Goal: Information Seeking & Learning: Check status

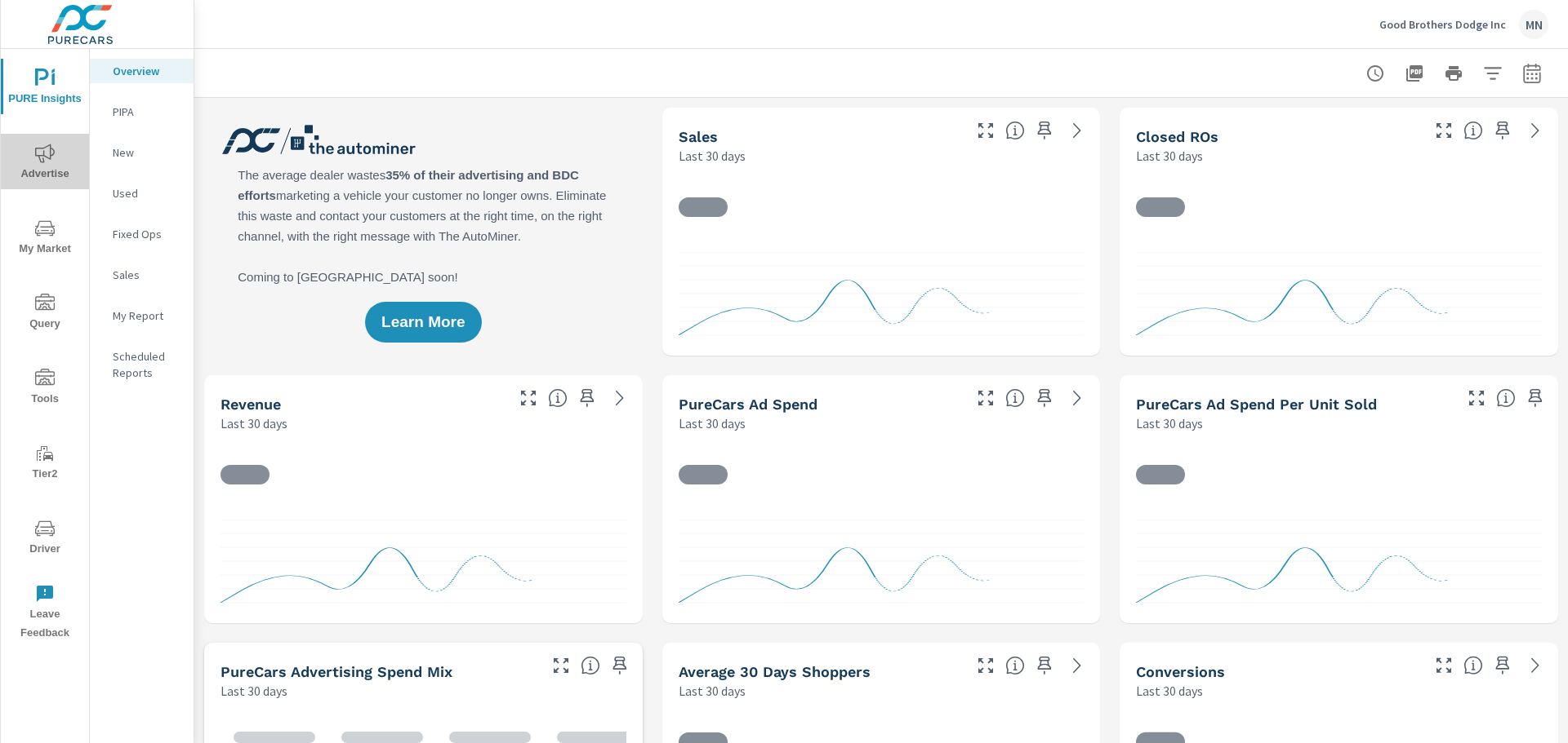
click at [43, 167] on span "Advertise" at bounding box center [45, 164] width 78 height 40
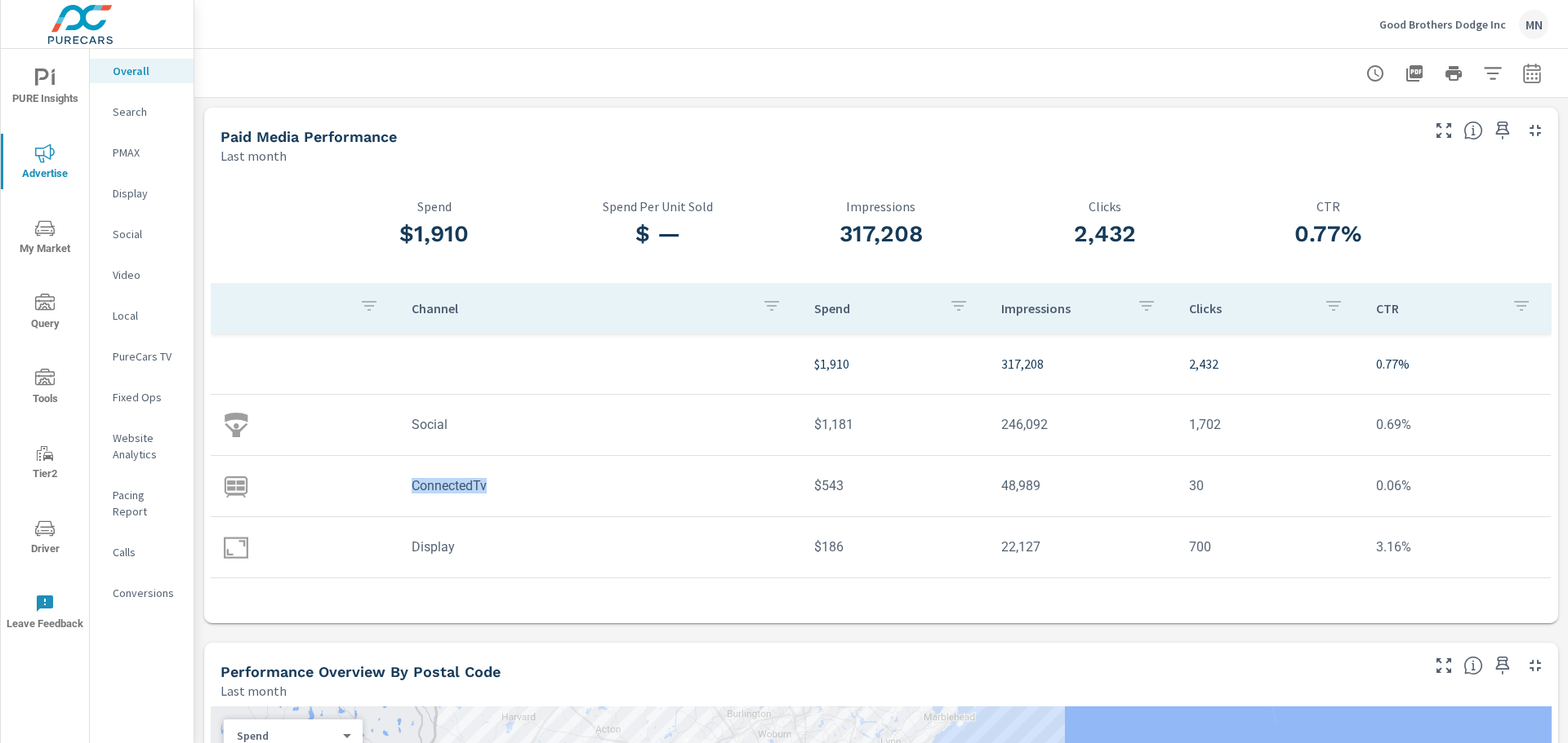
drag, startPoint x: 486, startPoint y: 486, endPoint x: 410, endPoint y: 492, distance: 76.2
click at [410, 492] on td "ConnectedTv" at bounding box center [600, 486] width 403 height 42
click at [438, 484] on td "ConnectedTv" at bounding box center [600, 486] width 403 height 42
drag, startPoint x: 494, startPoint y: 490, endPoint x: 394, endPoint y: 490, distance: 100.0
click at [394, 490] on tr "ConnectedTv $543 48,989 30 0.06%" at bounding box center [880, 487] width 1340 height 61
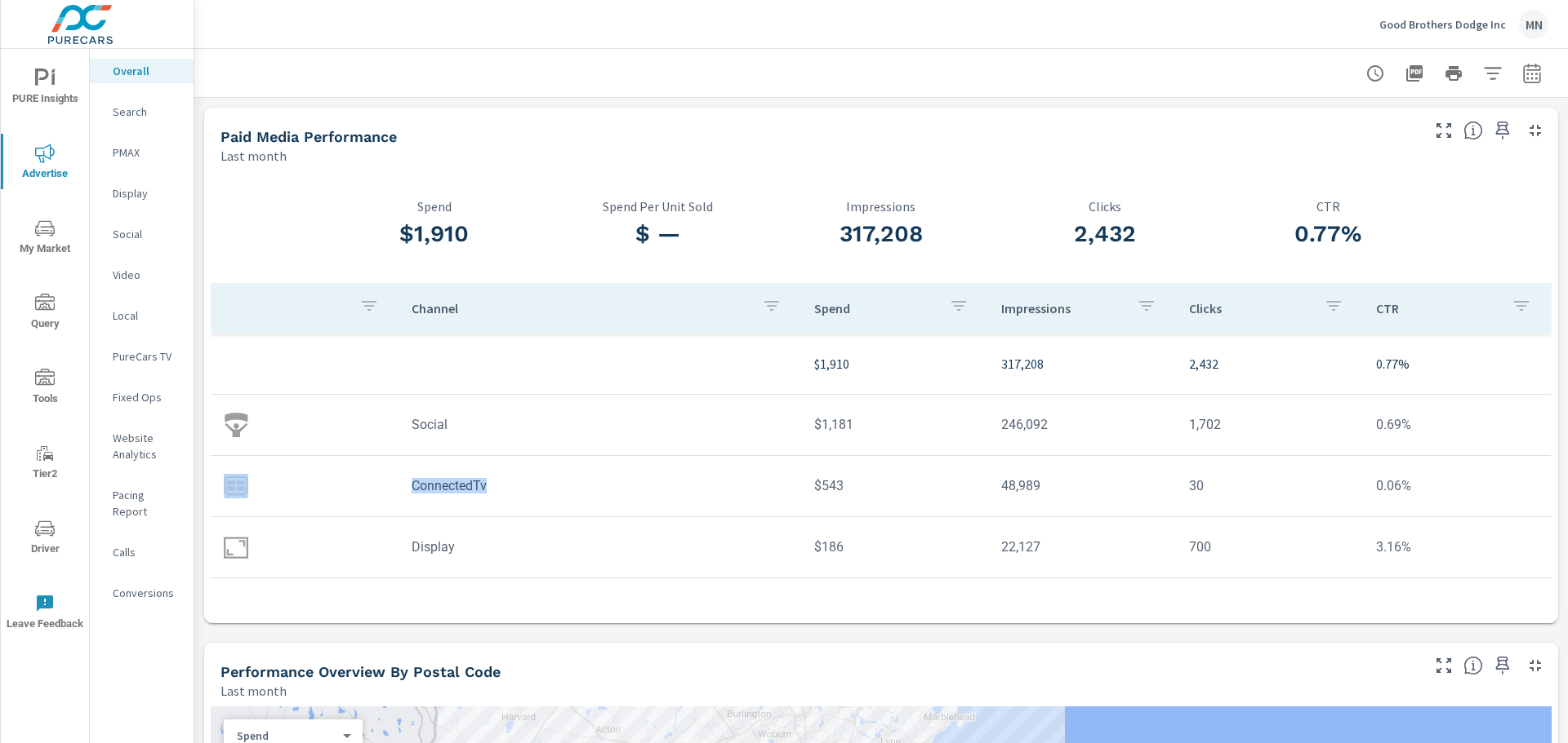
click at [135, 108] on p "Search" at bounding box center [146, 111] width 68 height 17
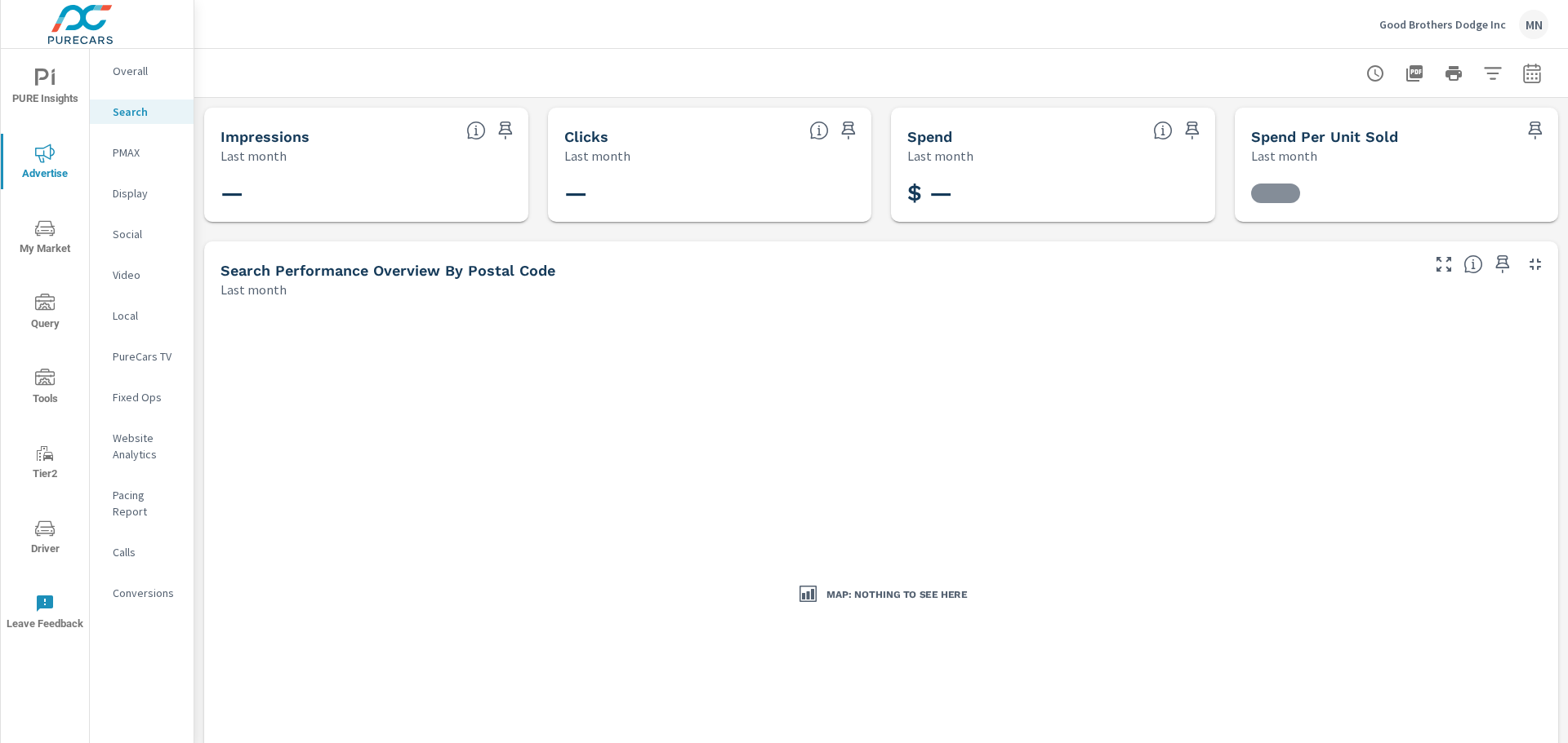
click at [136, 150] on p "PMAX" at bounding box center [146, 152] width 68 height 17
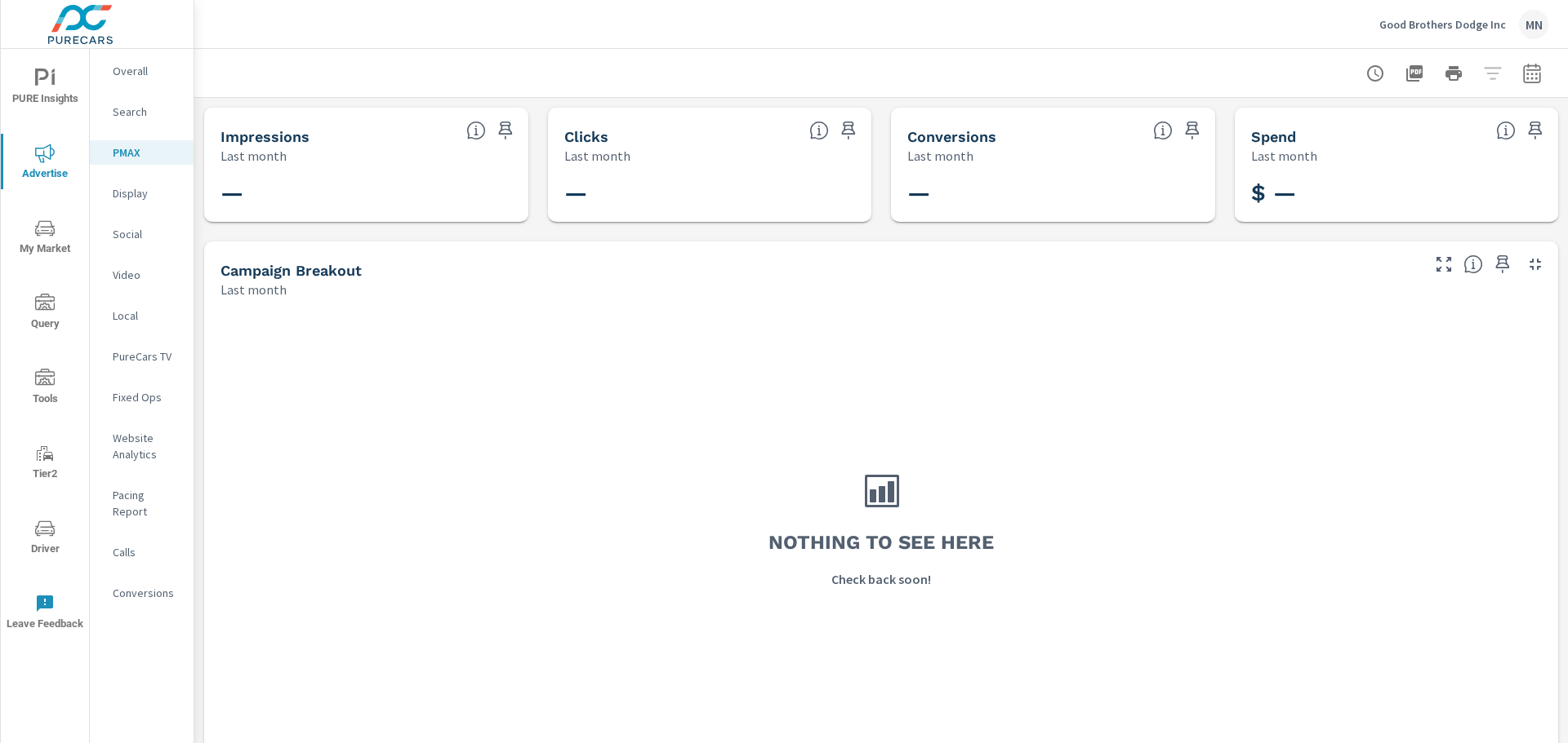
click at [135, 193] on p "Display" at bounding box center [146, 193] width 68 height 17
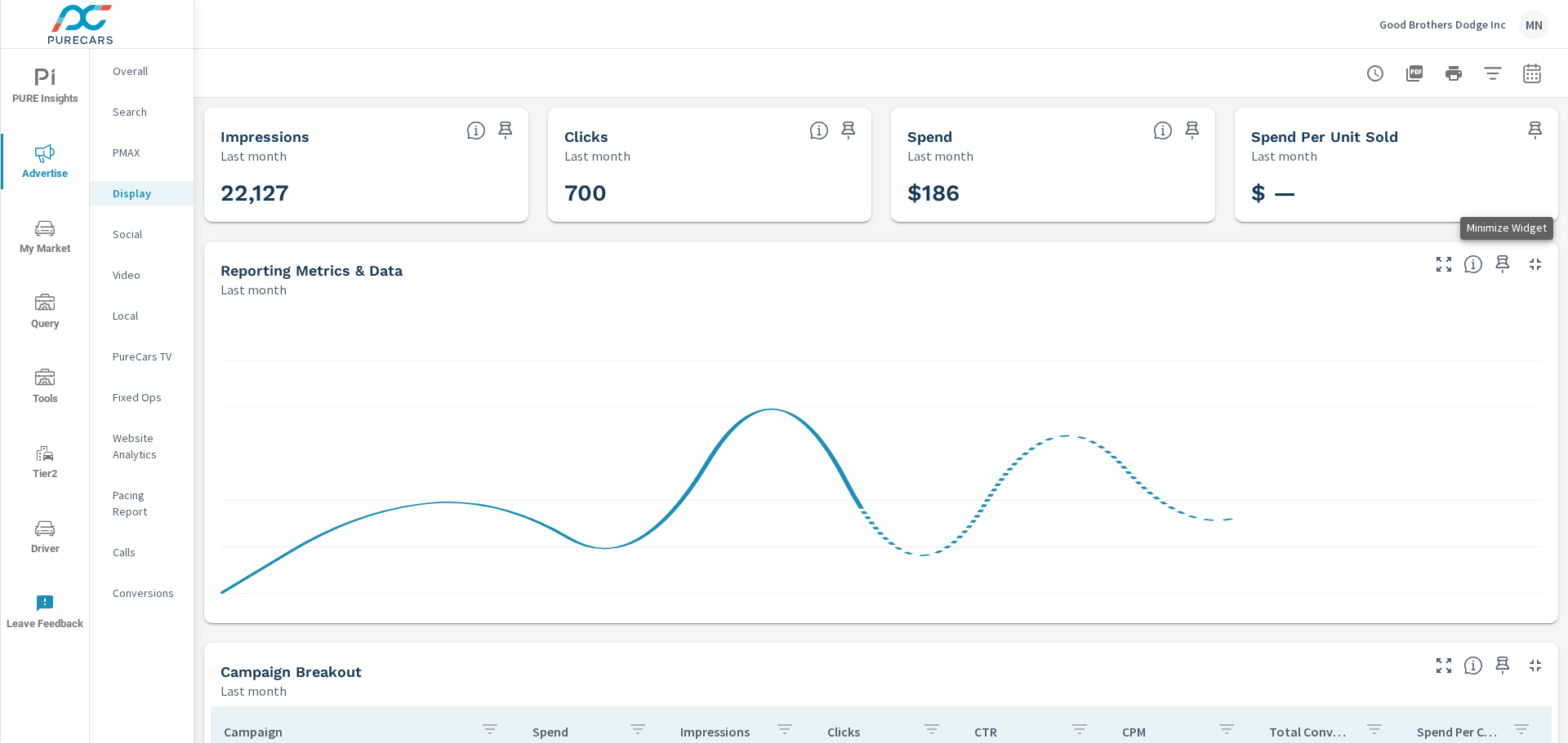
click at [1525, 265] on icon "button" at bounding box center [1535, 264] width 19 height 19
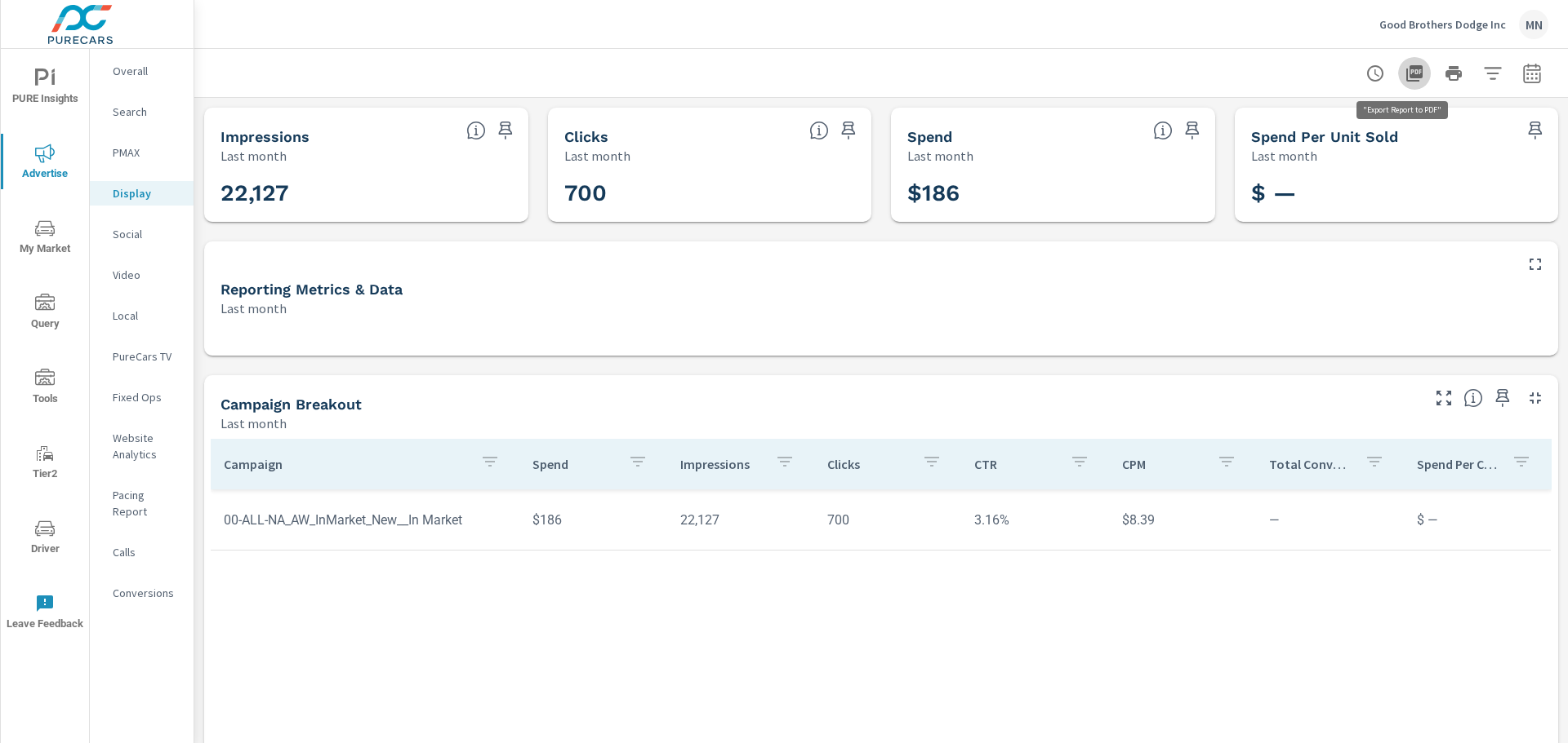
click at [1406, 74] on icon "button" at bounding box center [1414, 73] width 17 height 17
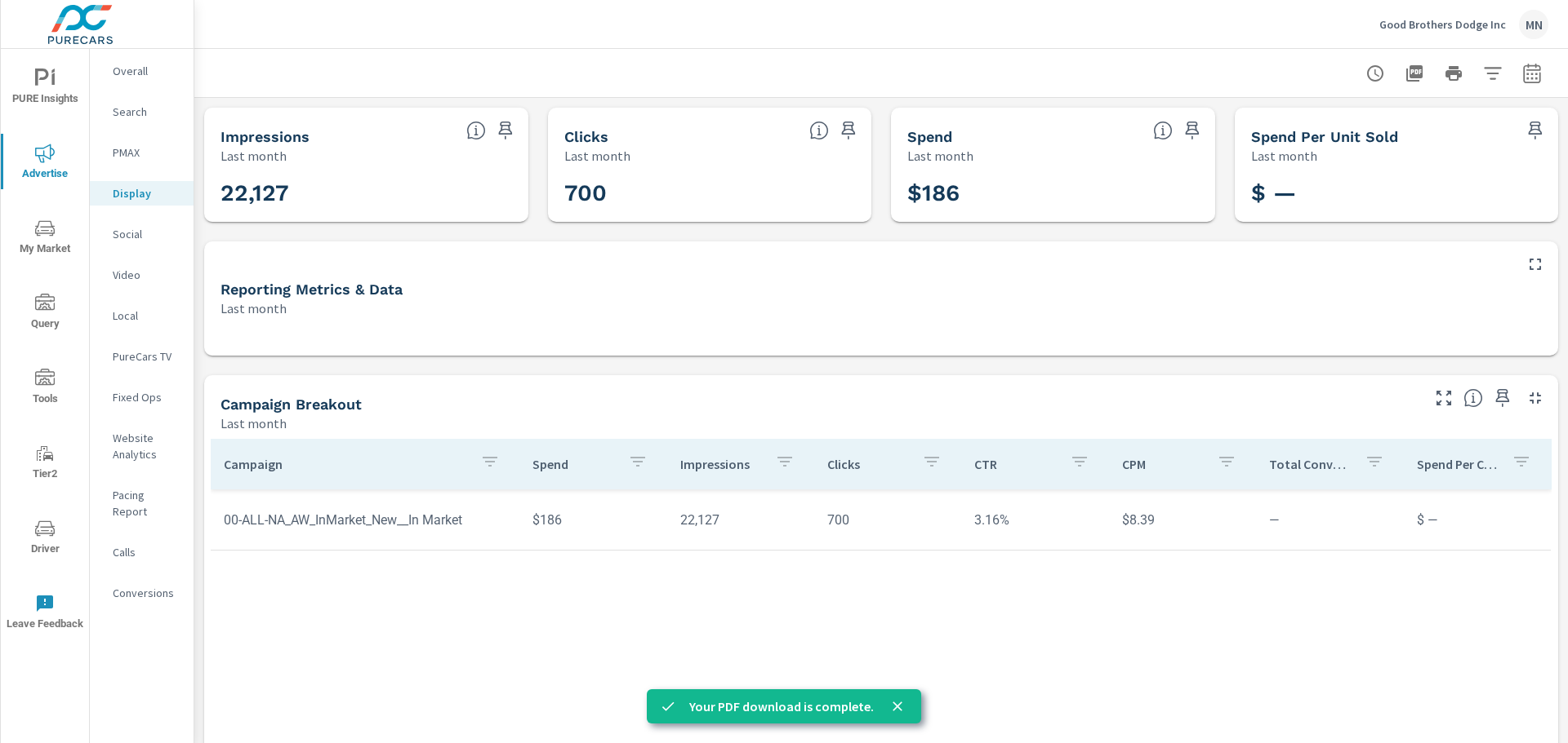
click at [1516, 78] on button "button" at bounding box center [1531, 73] width 32 height 32
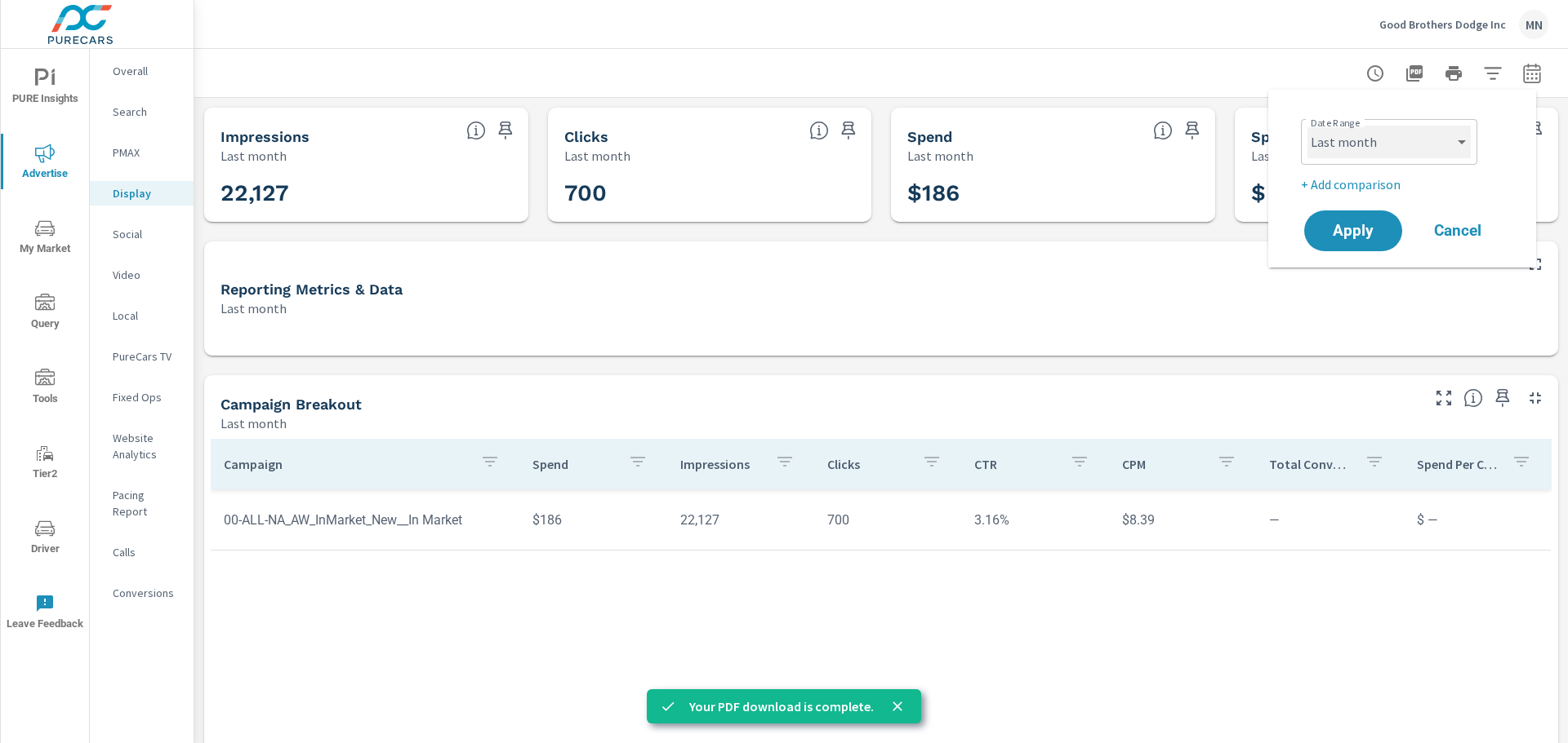
click at [1411, 147] on select "Custom Yesterday Last week Last 7 days Last 14 days Last 30 days Last 45 days L…" at bounding box center [1388, 141] width 163 height 32
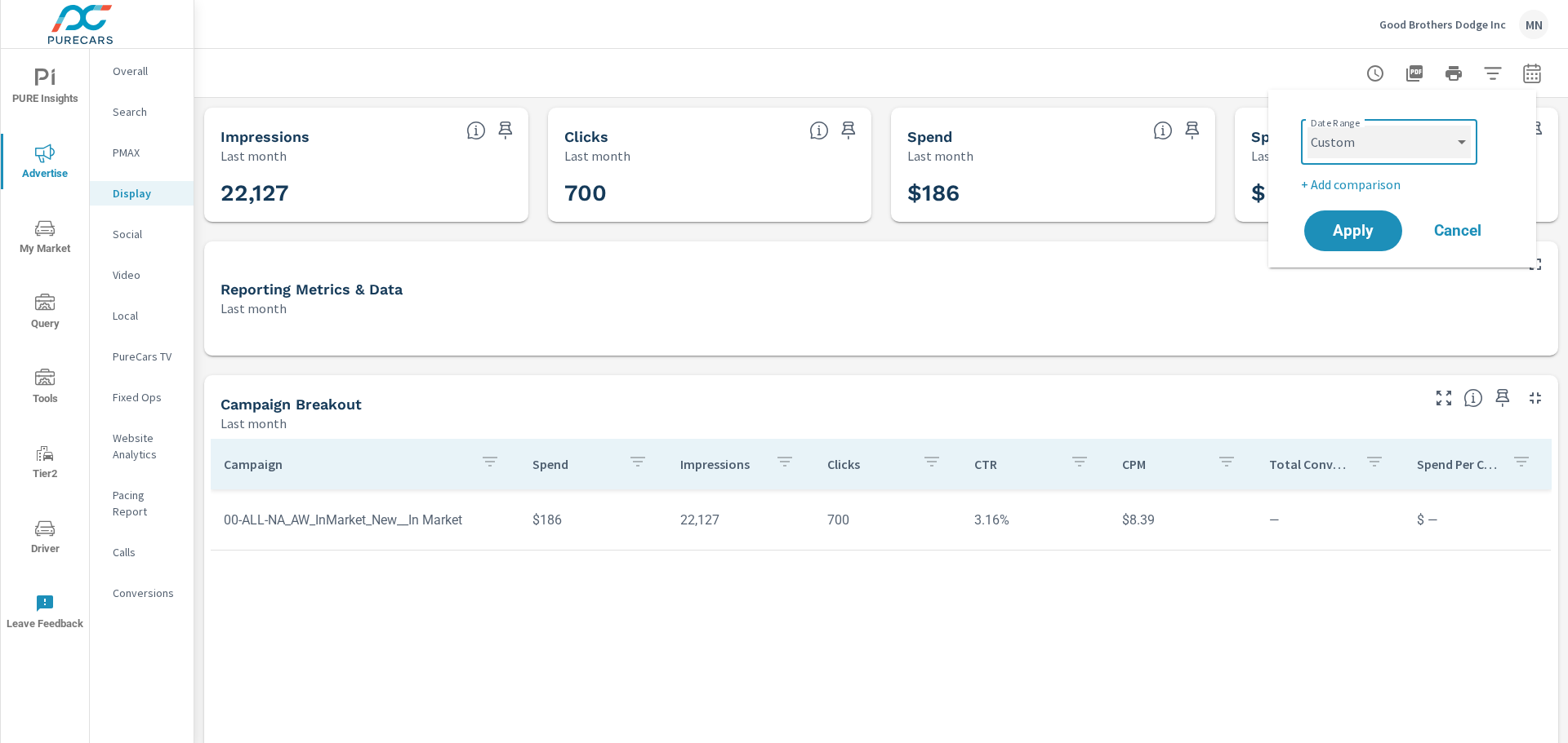
click at [1307, 125] on select "Custom Yesterday Last week Last 7 days Last 14 days Last 30 days Last 45 days L…" at bounding box center [1388, 141] width 163 height 32
select select "custom"
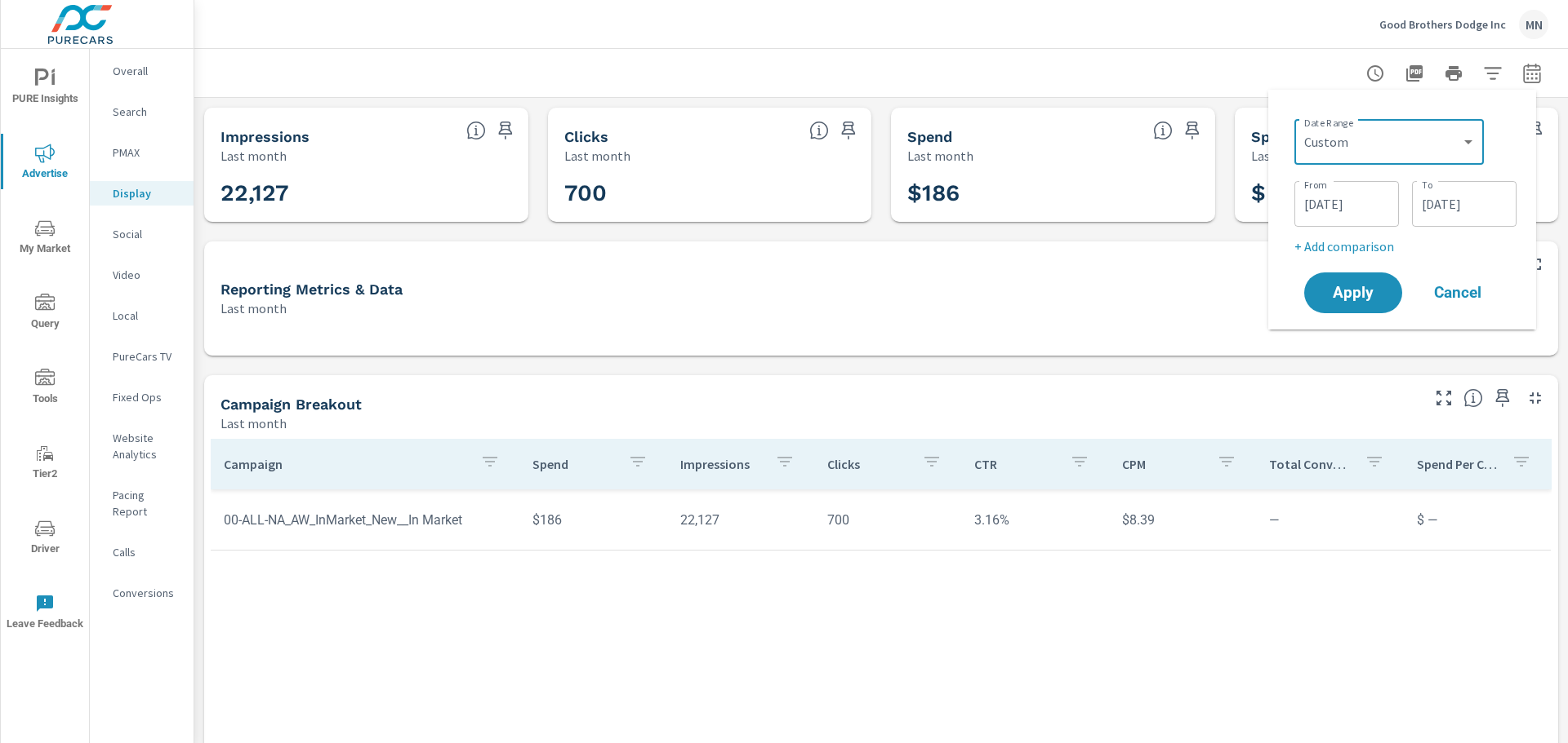
click at [1334, 200] on input "08/01/2025" at bounding box center [1346, 203] width 92 height 32
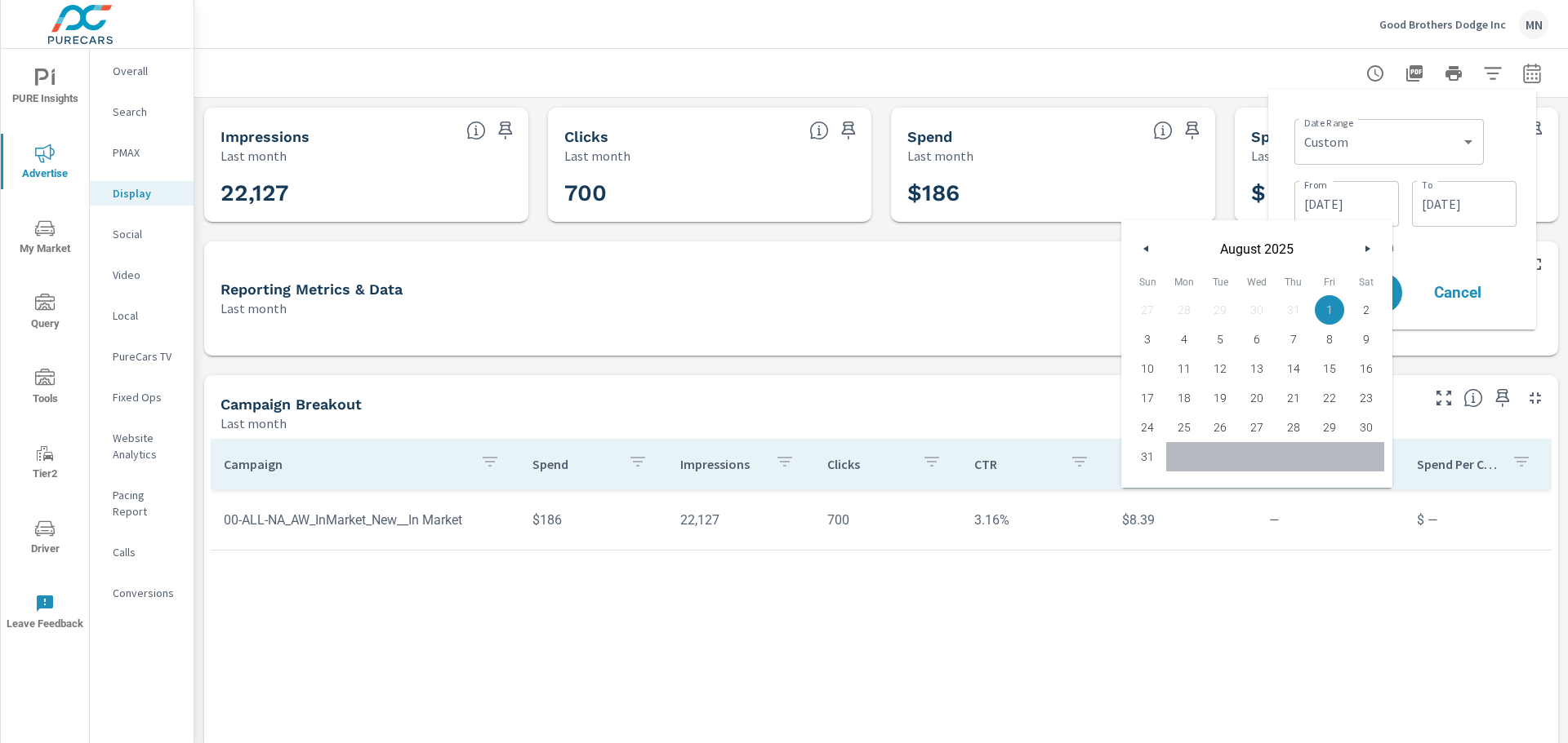
click at [1144, 247] on icon "button" at bounding box center [1144, 248] width 8 height 6
click at [1220, 318] on span "1" at bounding box center [1220, 310] width 37 height 21
type input "07/01/2025"
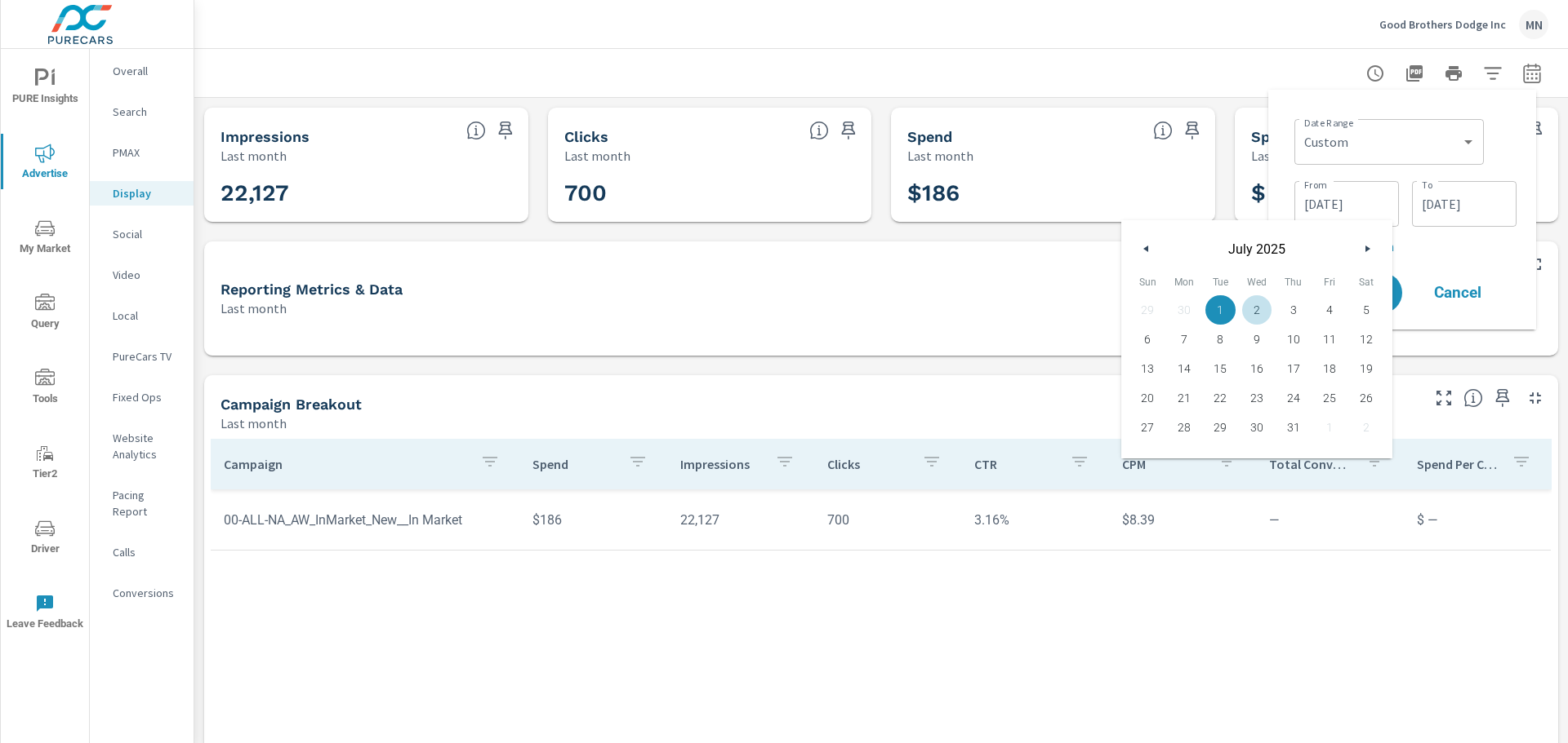
click at [1476, 252] on p "+ Add comparison" at bounding box center [1405, 247] width 222 height 19
select select "Previous period"
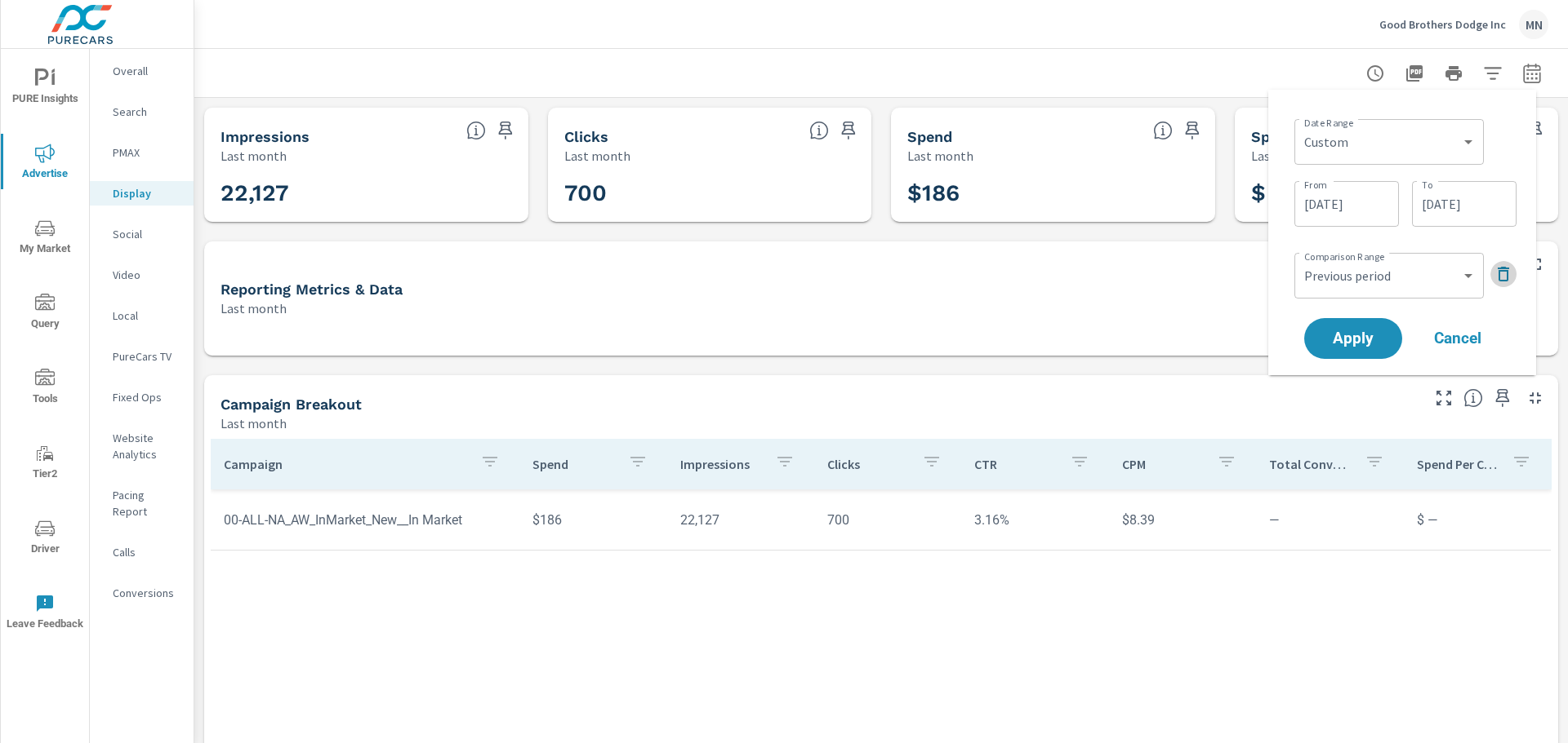
click at [1513, 269] on button "button" at bounding box center [1504, 274] width 26 height 26
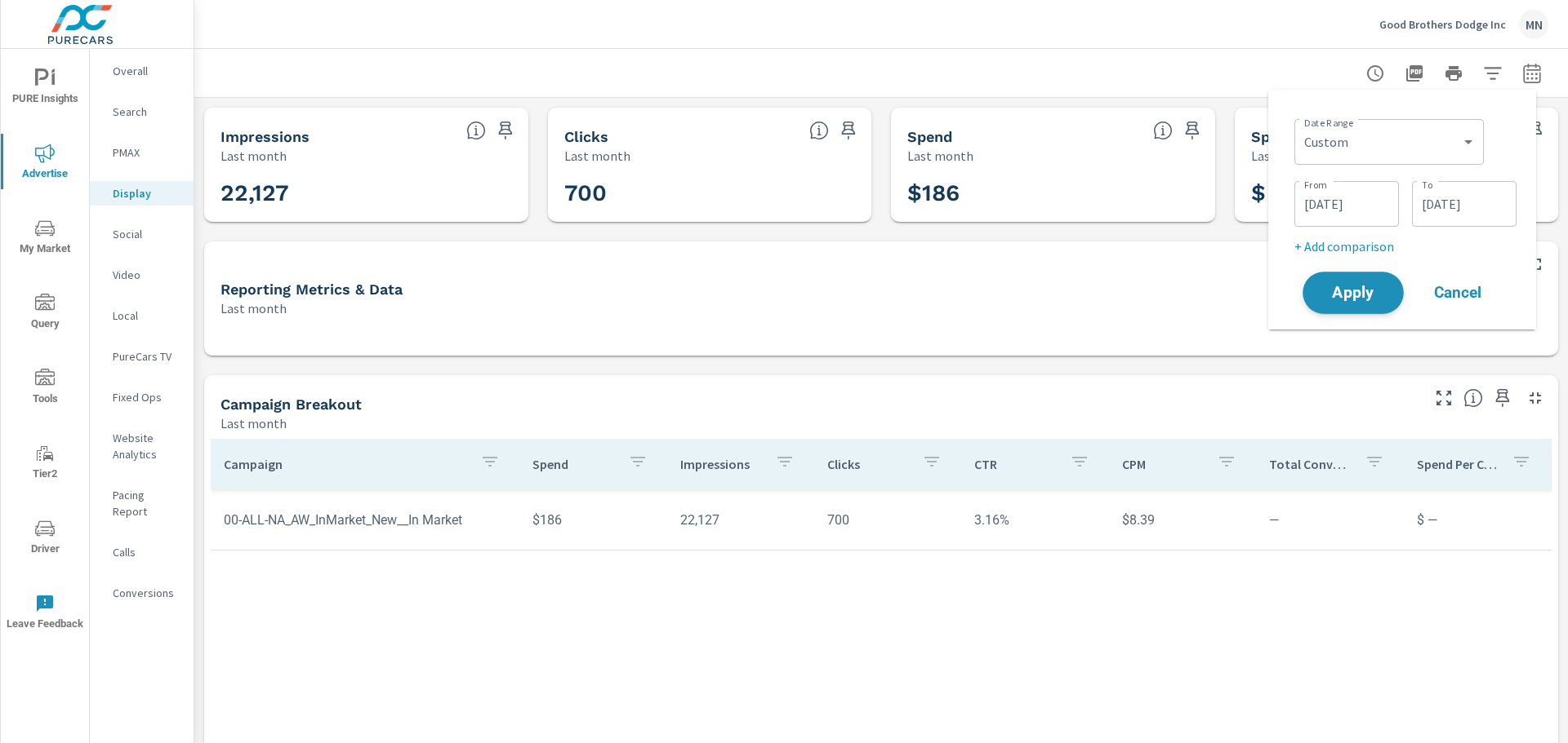
click at [1347, 291] on span "Apply" at bounding box center [1353, 294] width 67 height 16
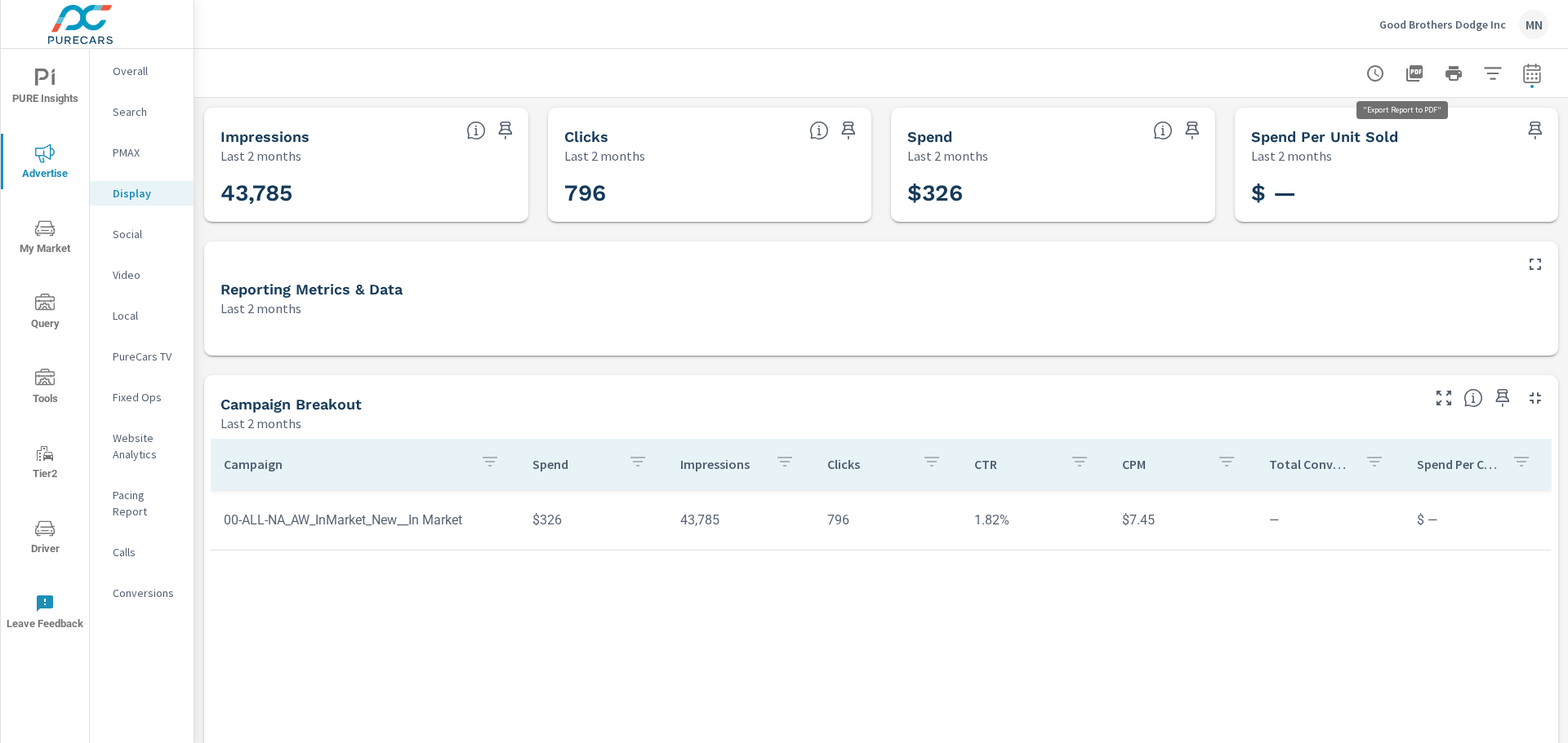
click at [1404, 71] on icon "button" at bounding box center [1414, 73] width 19 height 19
click at [135, 228] on p "Social" at bounding box center [146, 233] width 68 height 17
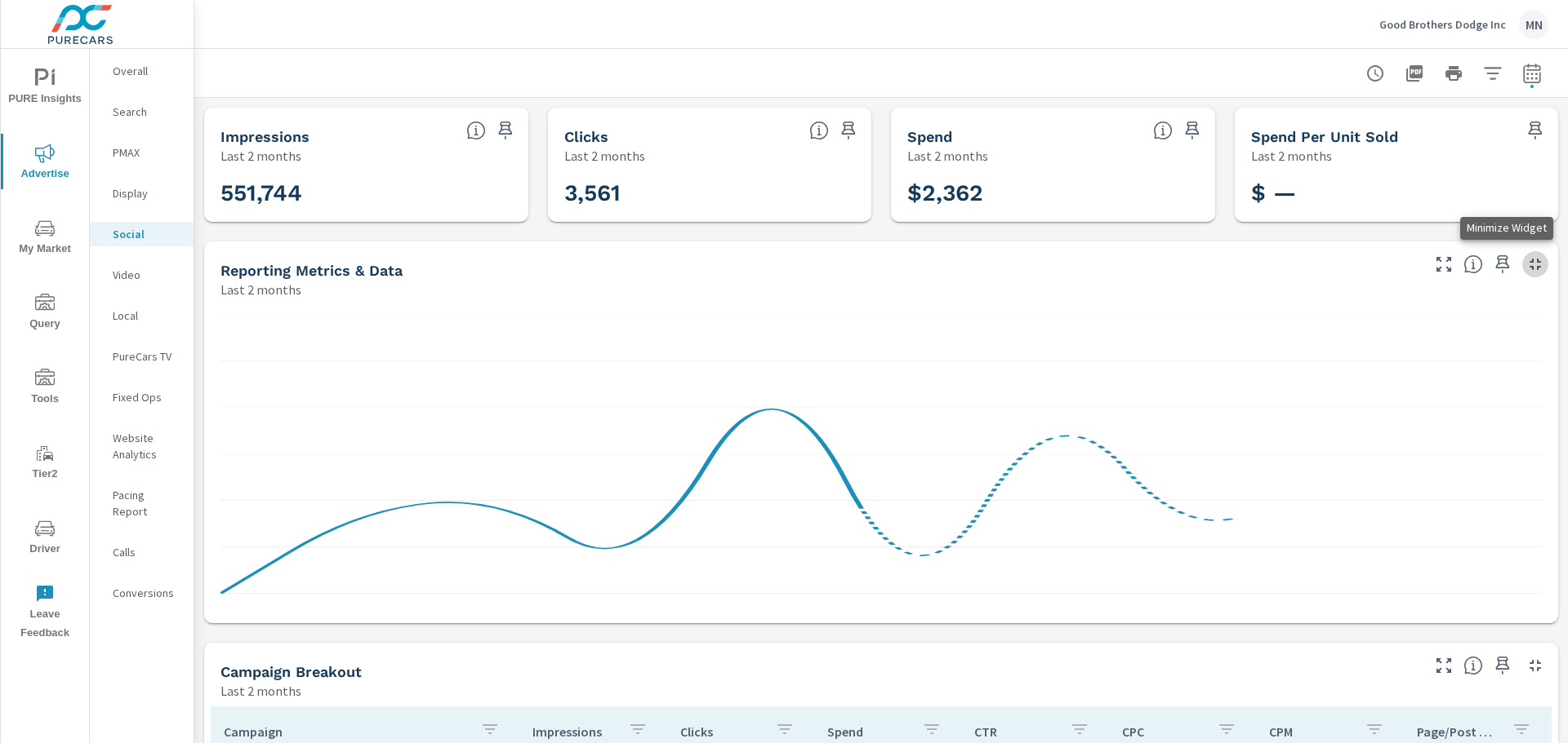
click at [1525, 264] on icon "button" at bounding box center [1535, 264] width 19 height 19
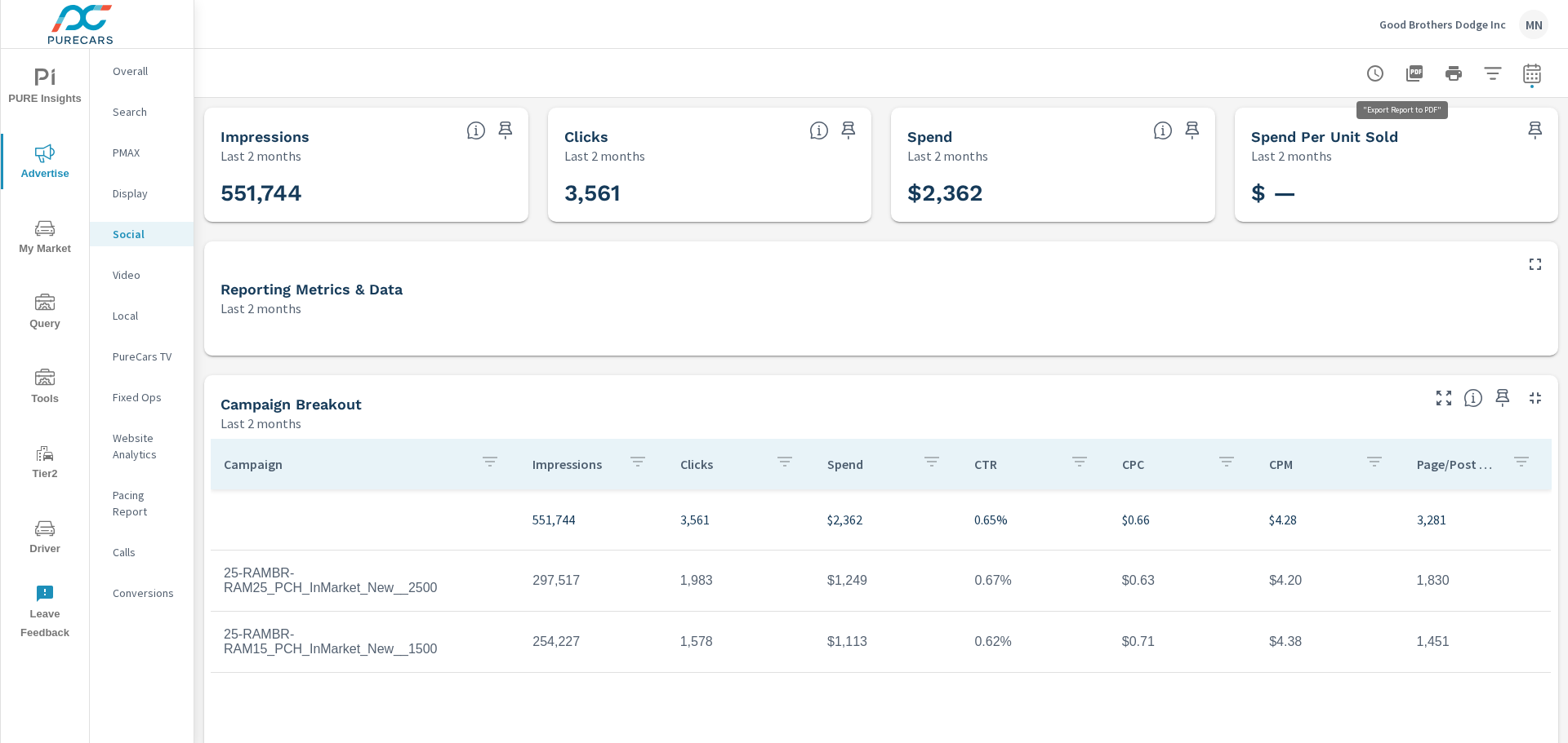
click at [1406, 66] on icon "button" at bounding box center [1414, 73] width 17 height 17
click at [118, 272] on p "Video" at bounding box center [146, 274] width 68 height 17
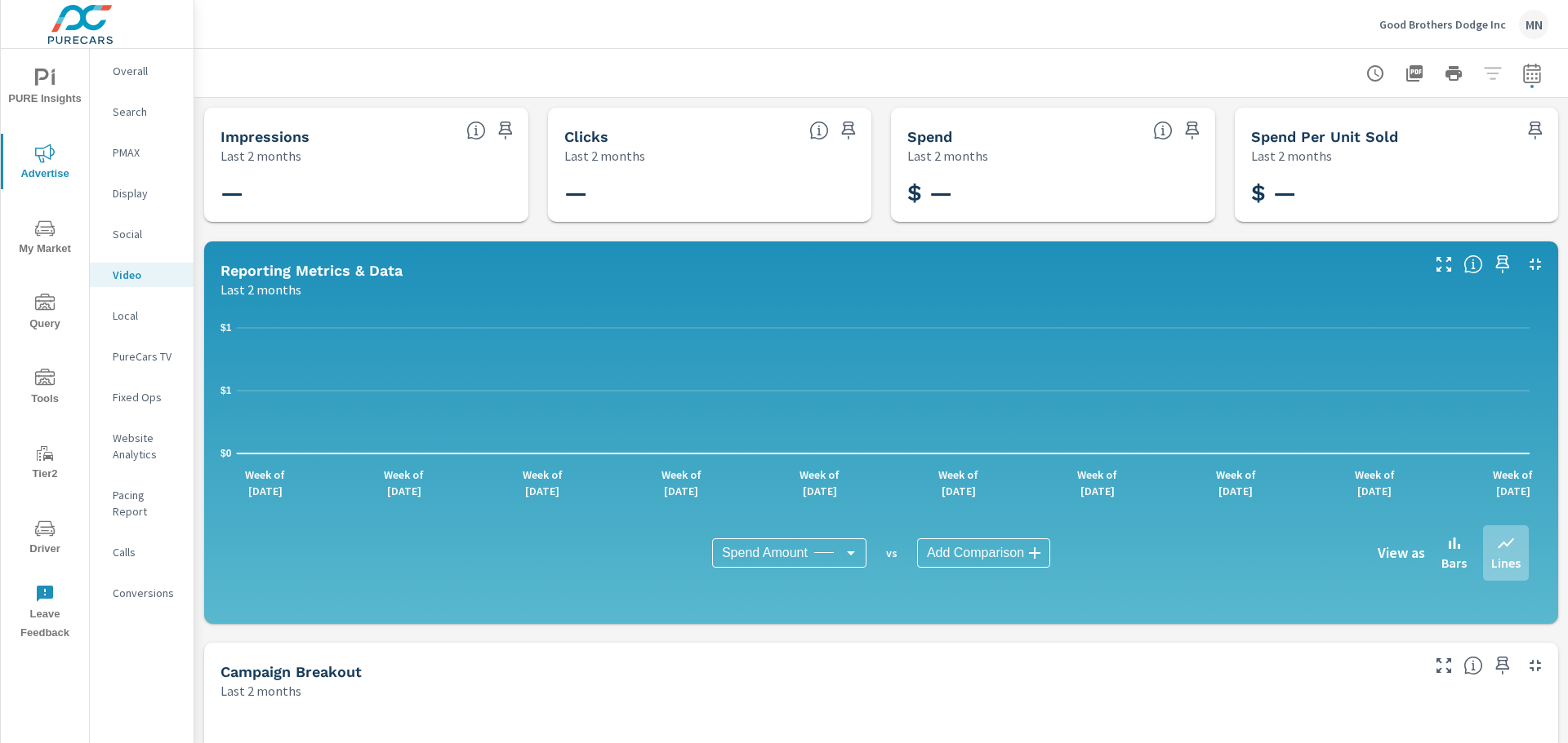
click at [123, 316] on p "Local" at bounding box center [146, 315] width 68 height 17
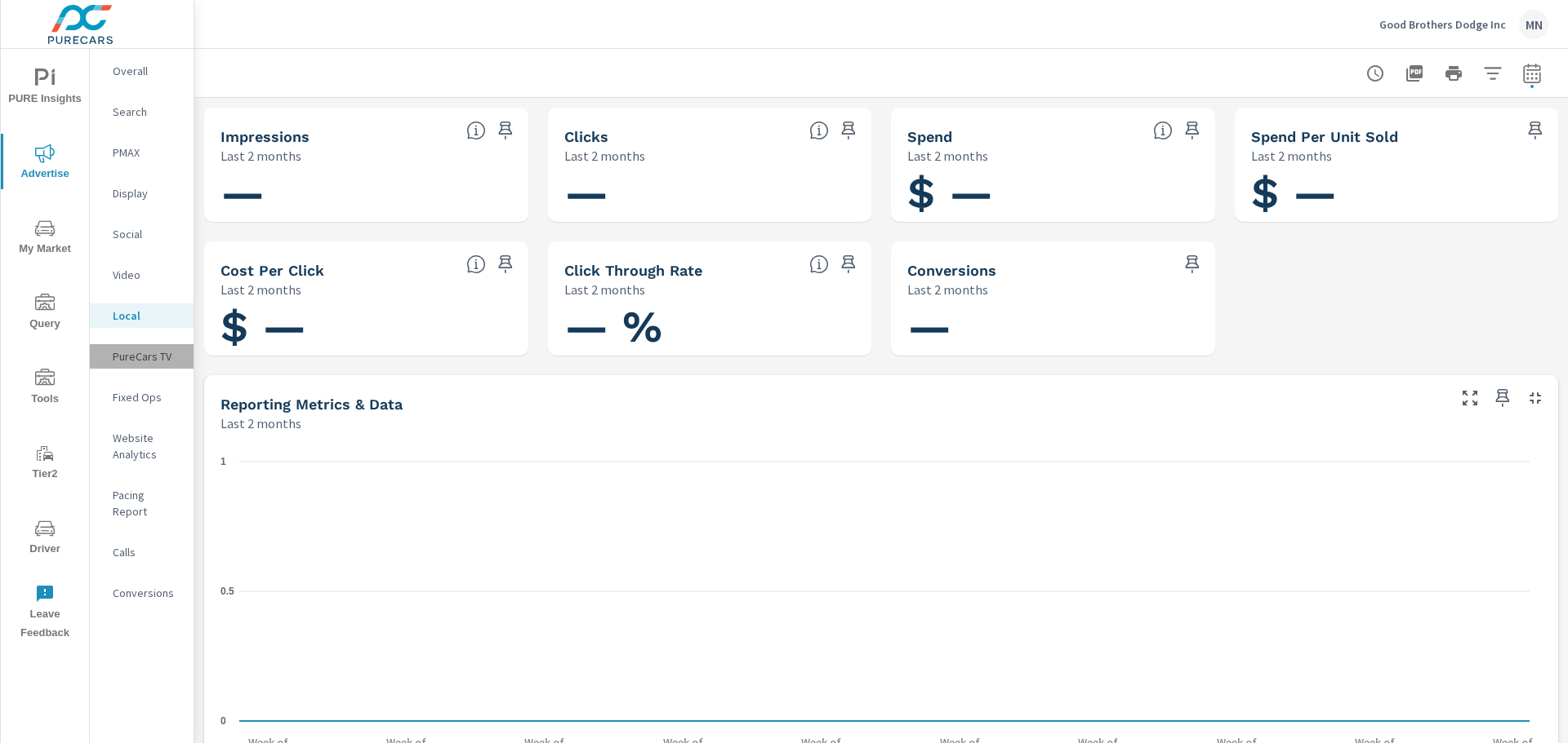
click at [146, 352] on p "PureCars TV" at bounding box center [146, 356] width 68 height 17
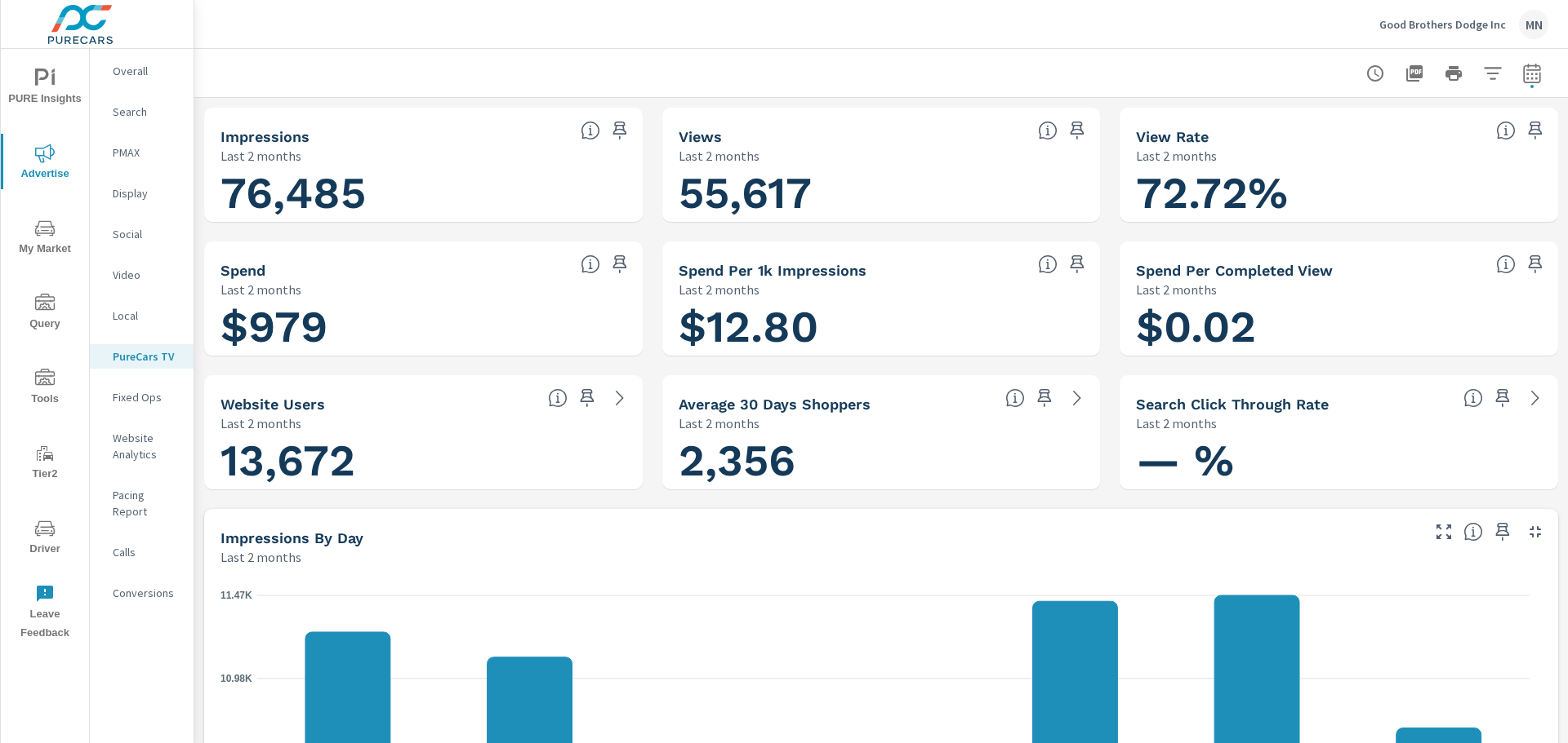
scroll to position [1, 0]
click at [1525, 526] on icon "button" at bounding box center [1535, 532] width 19 height 19
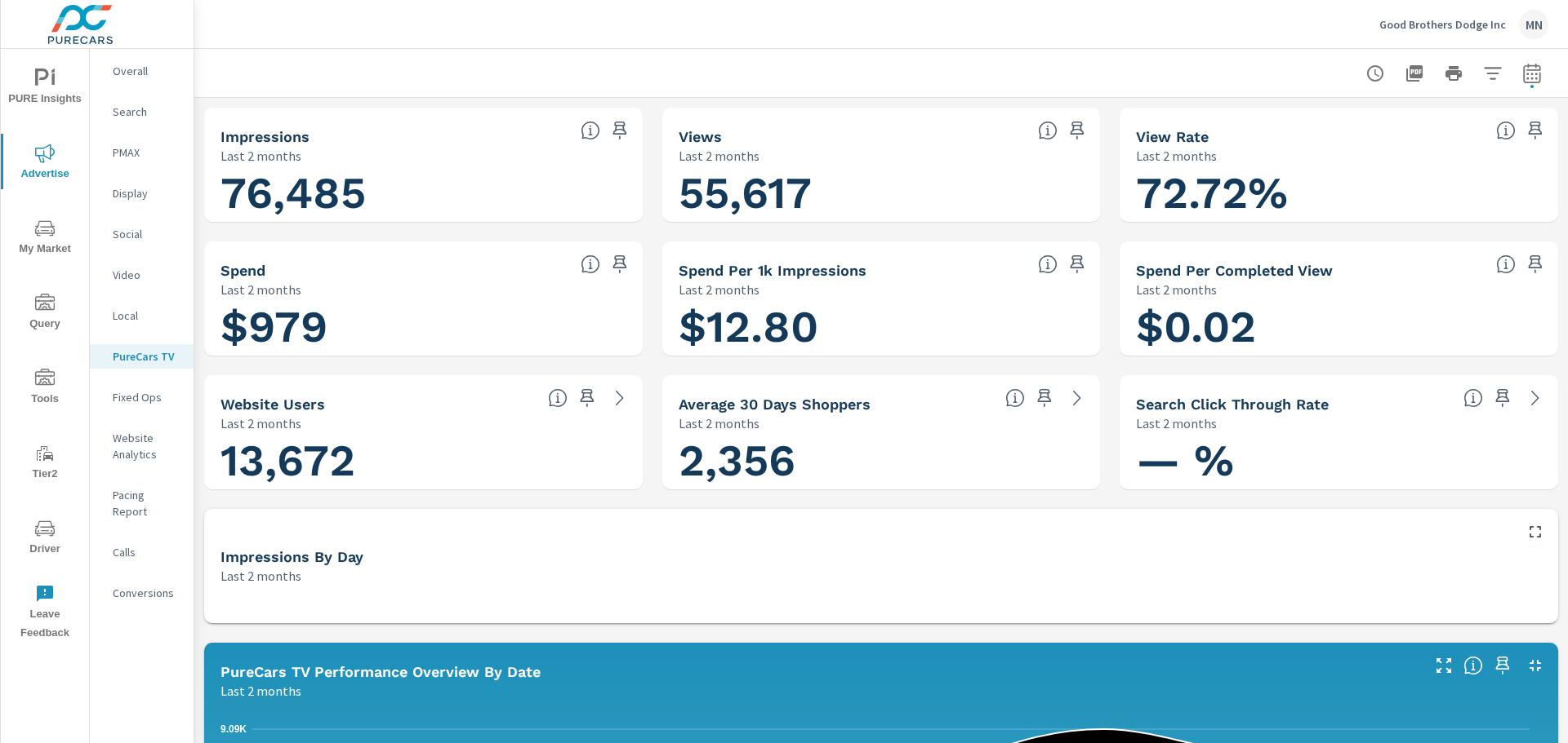
click at [1525, 673] on icon "button" at bounding box center [1535, 665] width 19 height 19
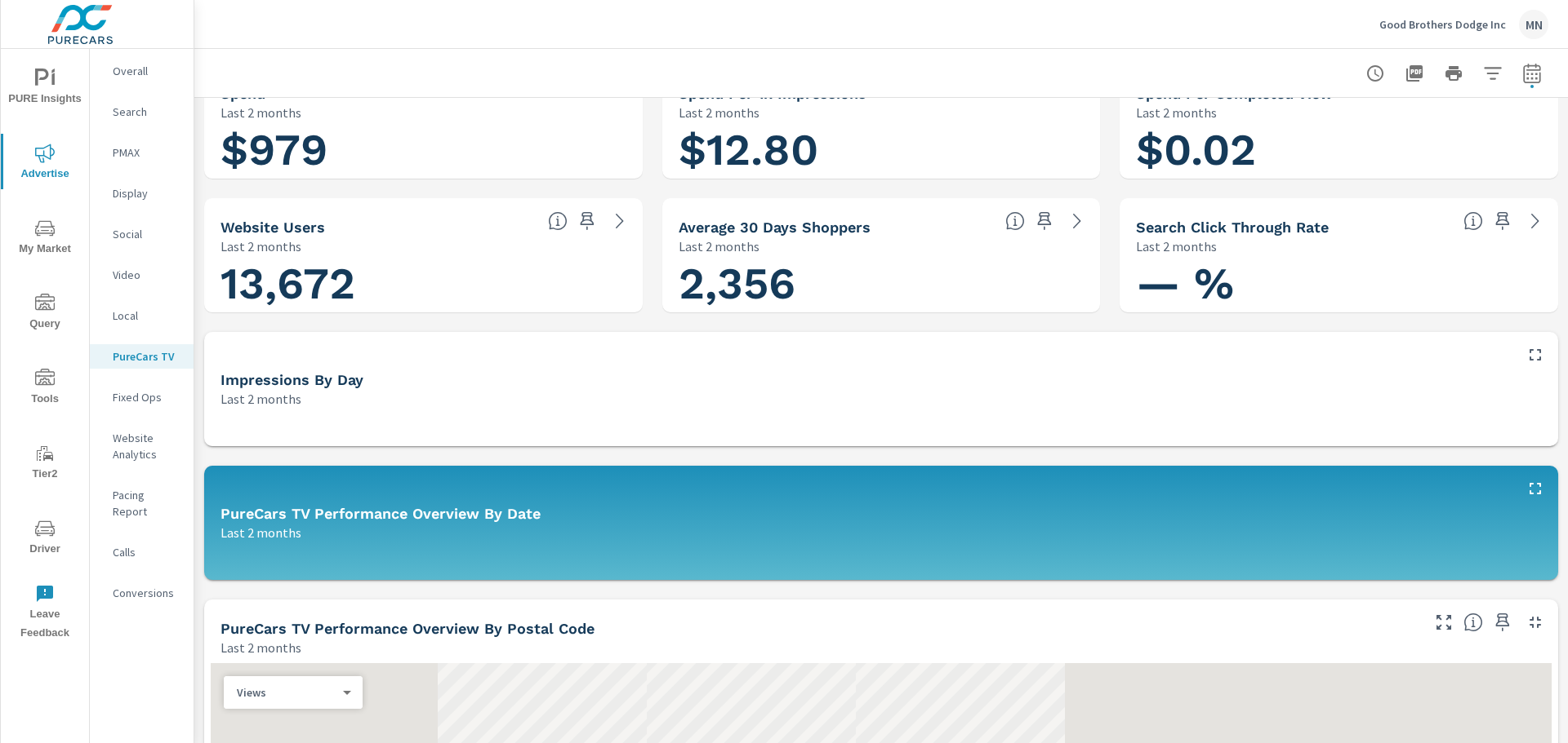
scroll to position [245, 0]
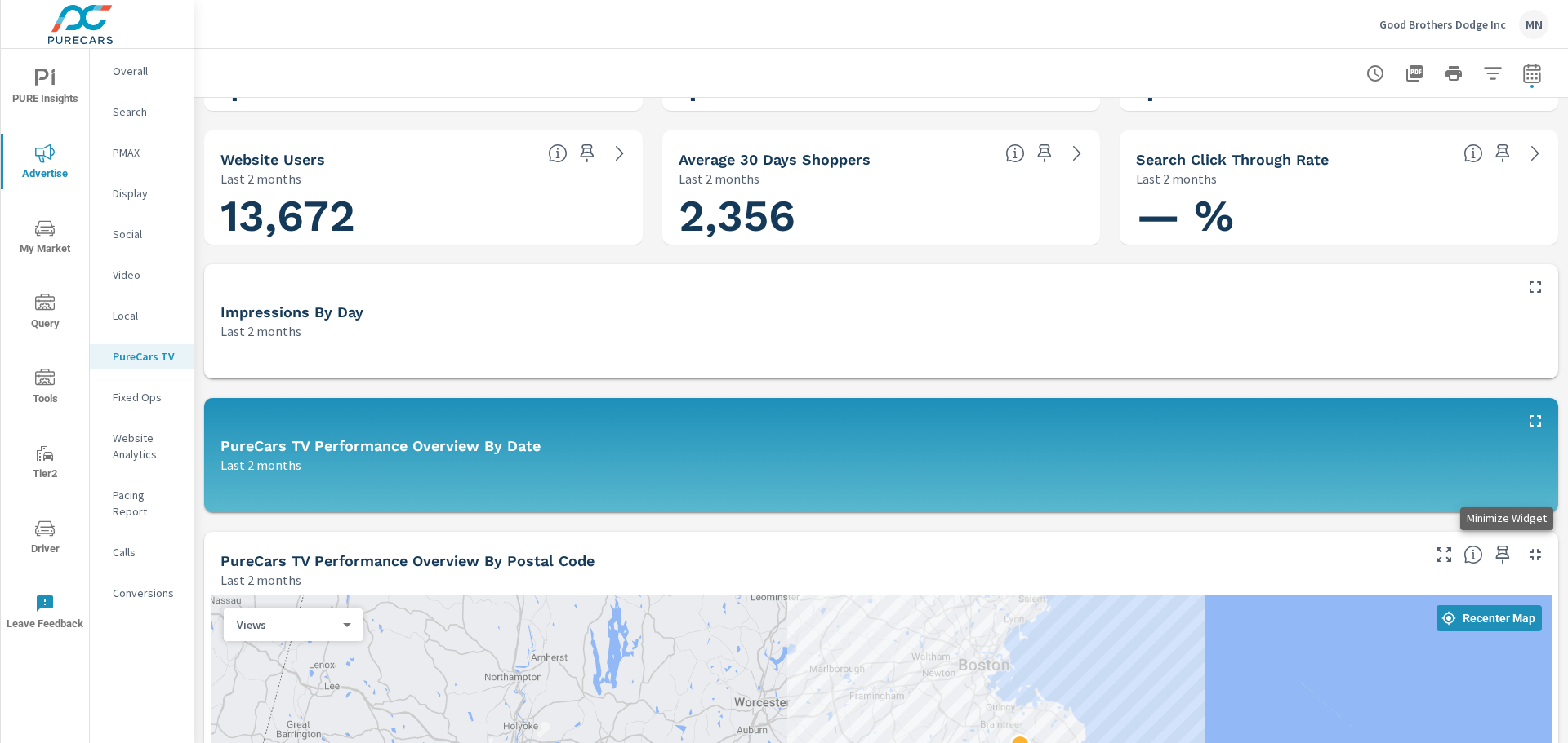
click at [1529, 553] on icon "button" at bounding box center [1534, 554] width 11 height 11
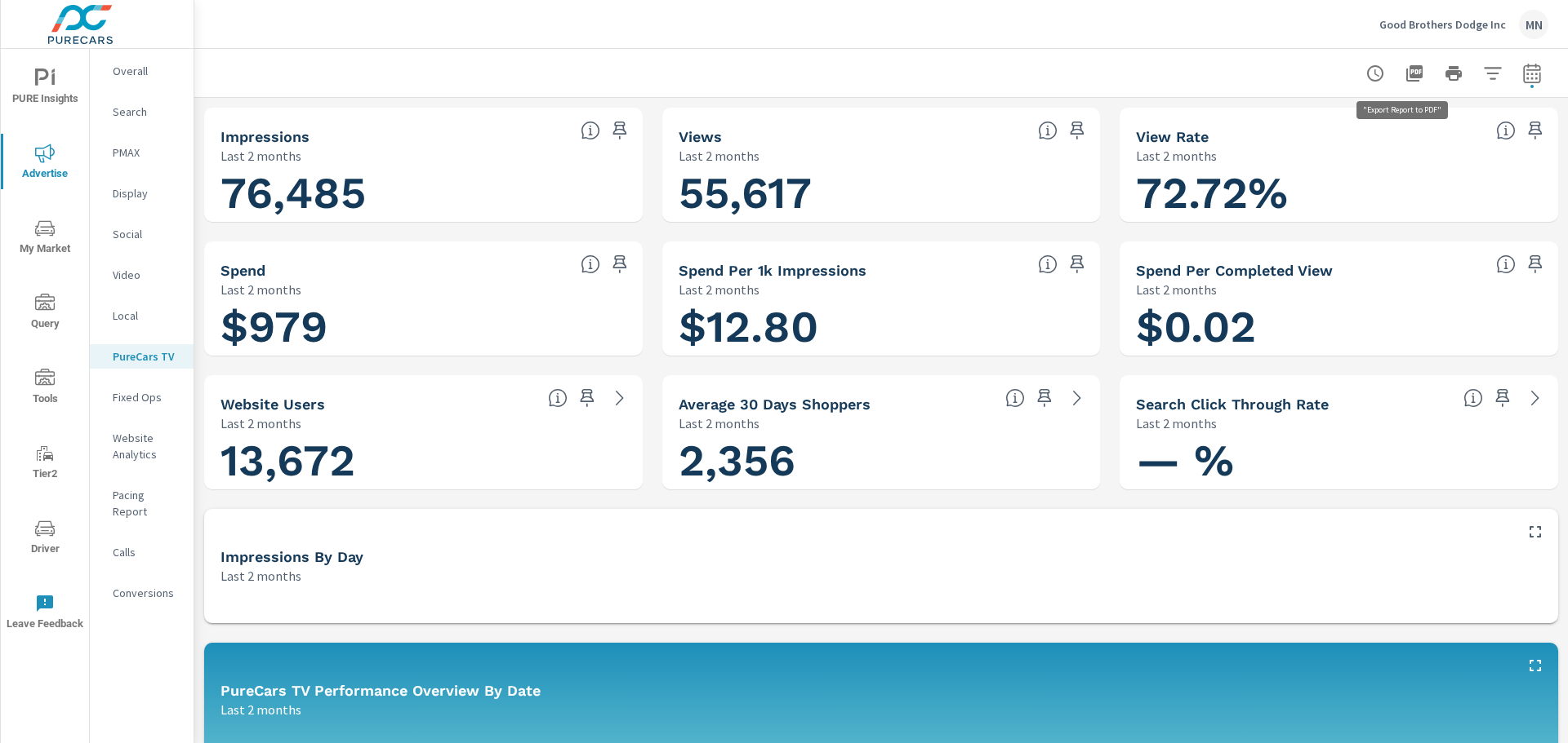
click at [1406, 74] on icon "button" at bounding box center [1414, 73] width 17 height 17
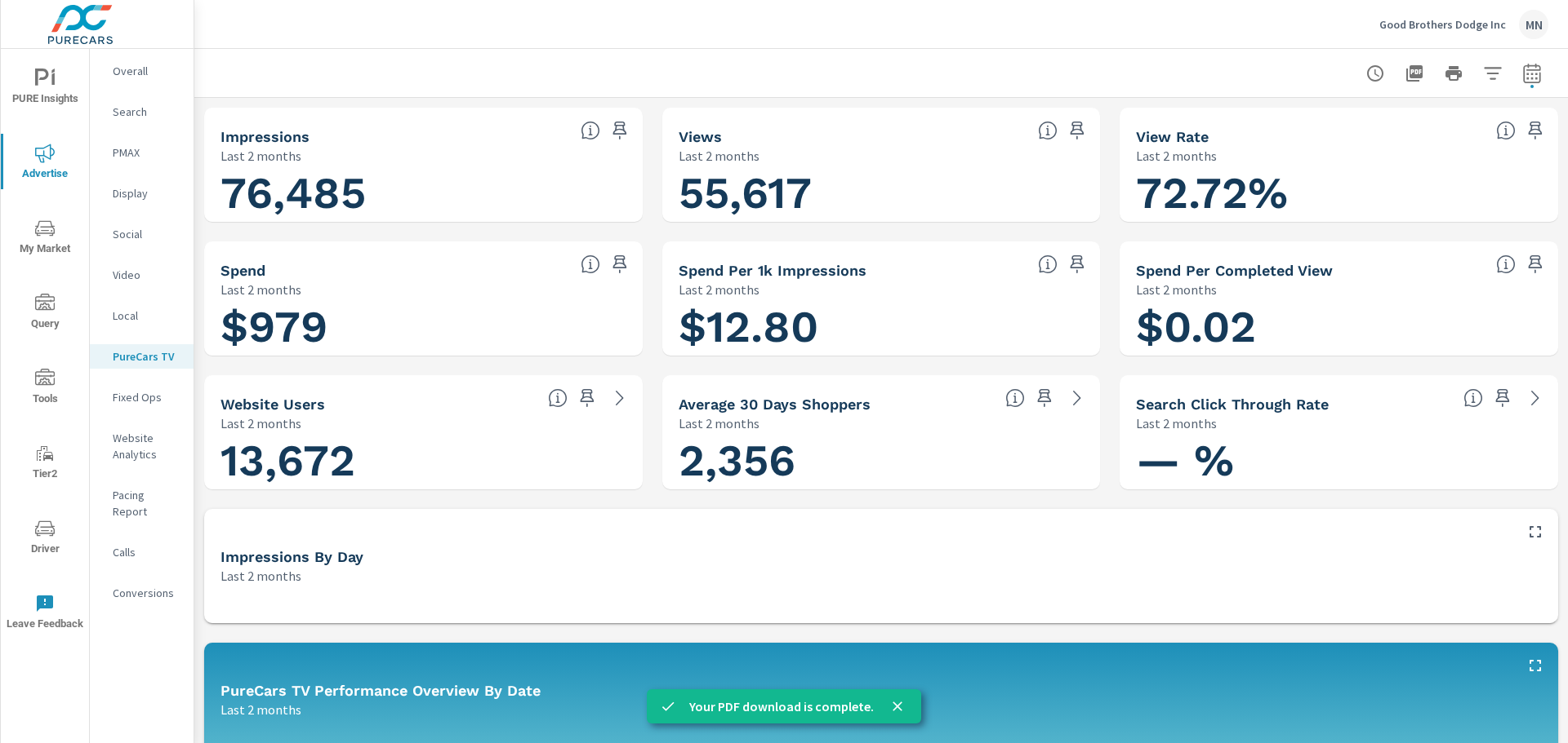
click at [889, 59] on div at bounding box center [880, 72] width 1334 height 48
